Goal: Obtain resource: Download file/media

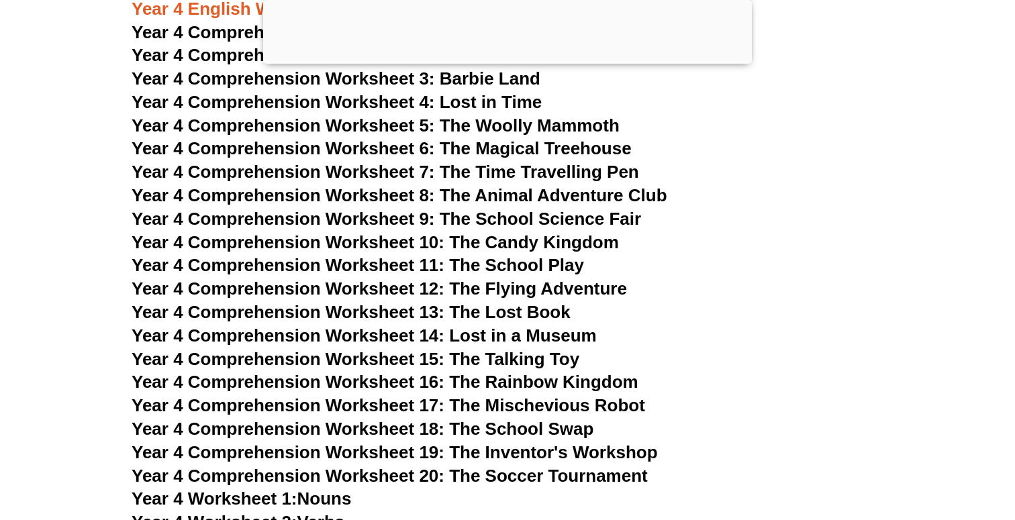
scroll to position [5492, 0]
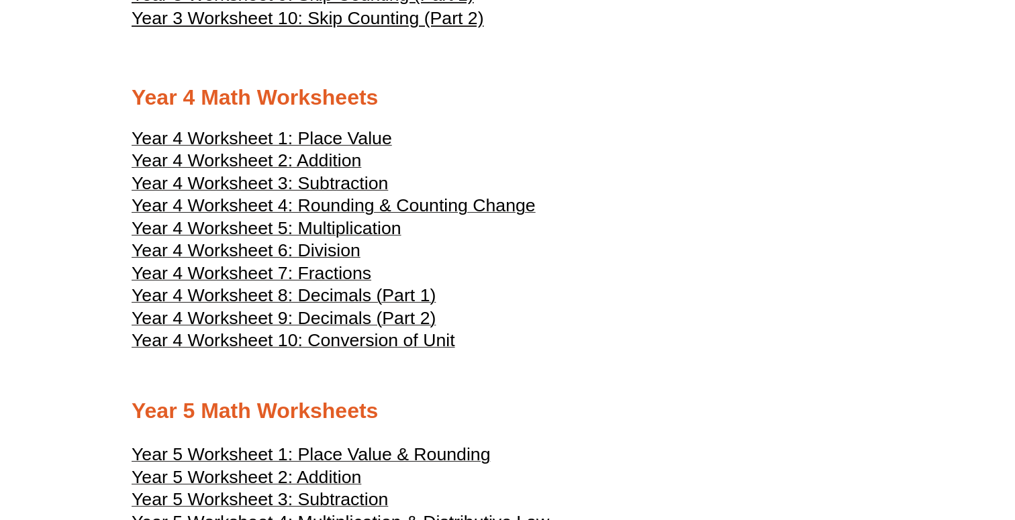
scroll to position [1700, 0]
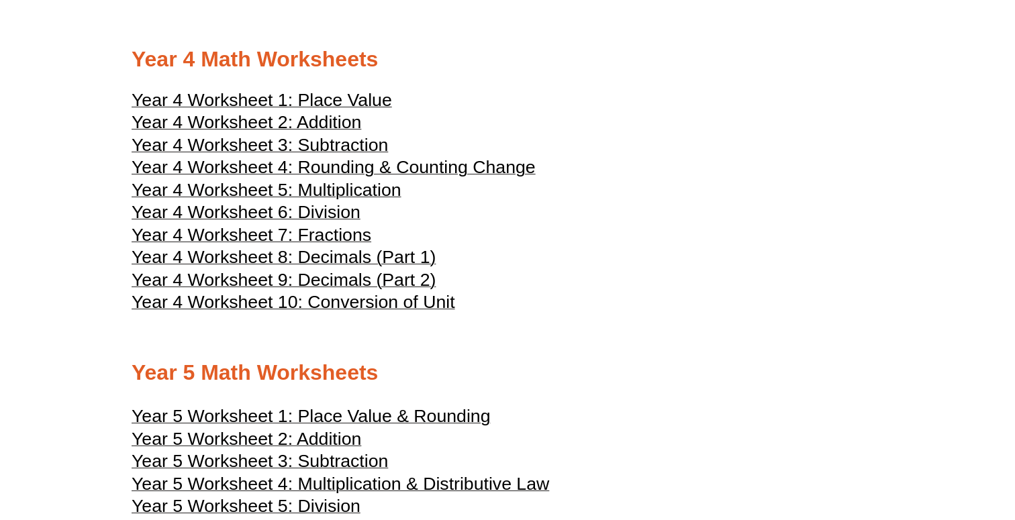
click at [273, 130] on span "Year 4 Worksheet 2: Addition" at bounding box center [247, 122] width 230 height 20
